Goal: Find specific page/section: Find specific page/section

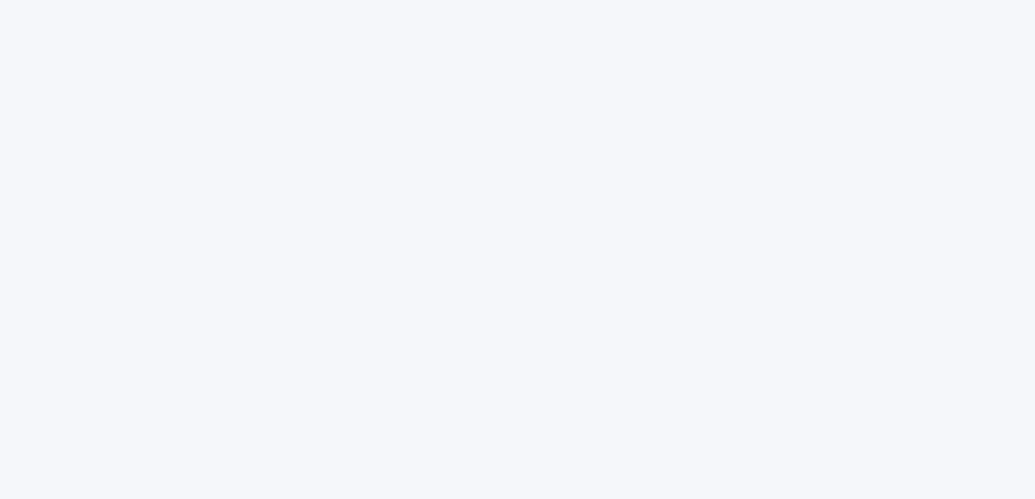
click at [183, 140] on div at bounding box center [517, 228] width 840 height 457
drag, startPoint x: 351, startPoint y: 113, endPoint x: 364, endPoint y: 128, distance: 19.6
click at [364, 128] on div at bounding box center [517, 228] width 840 height 457
